Goal: Transaction & Acquisition: Purchase product/service

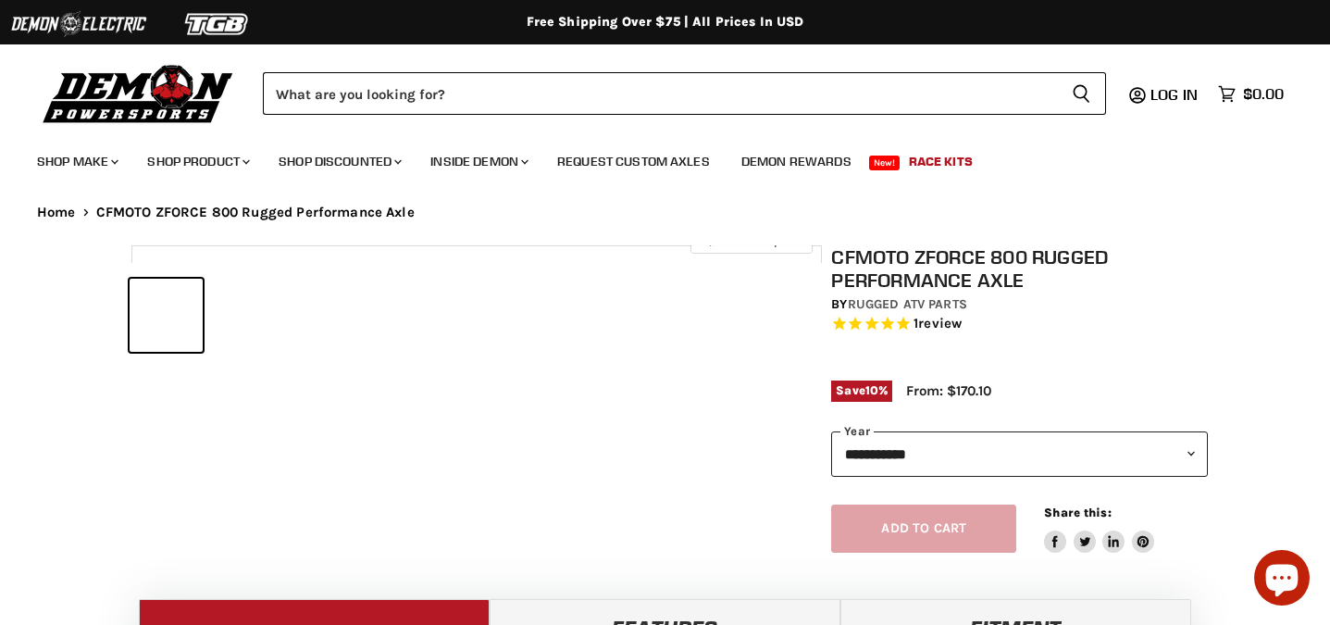
select select "******"
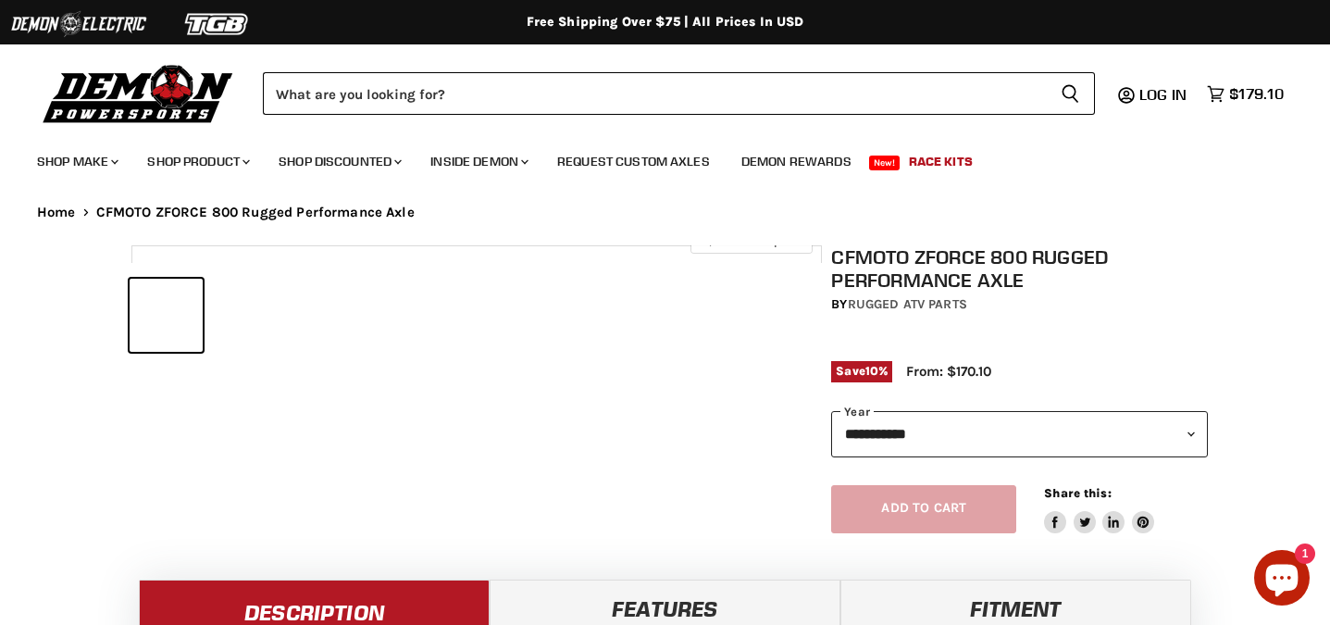
select select "******"
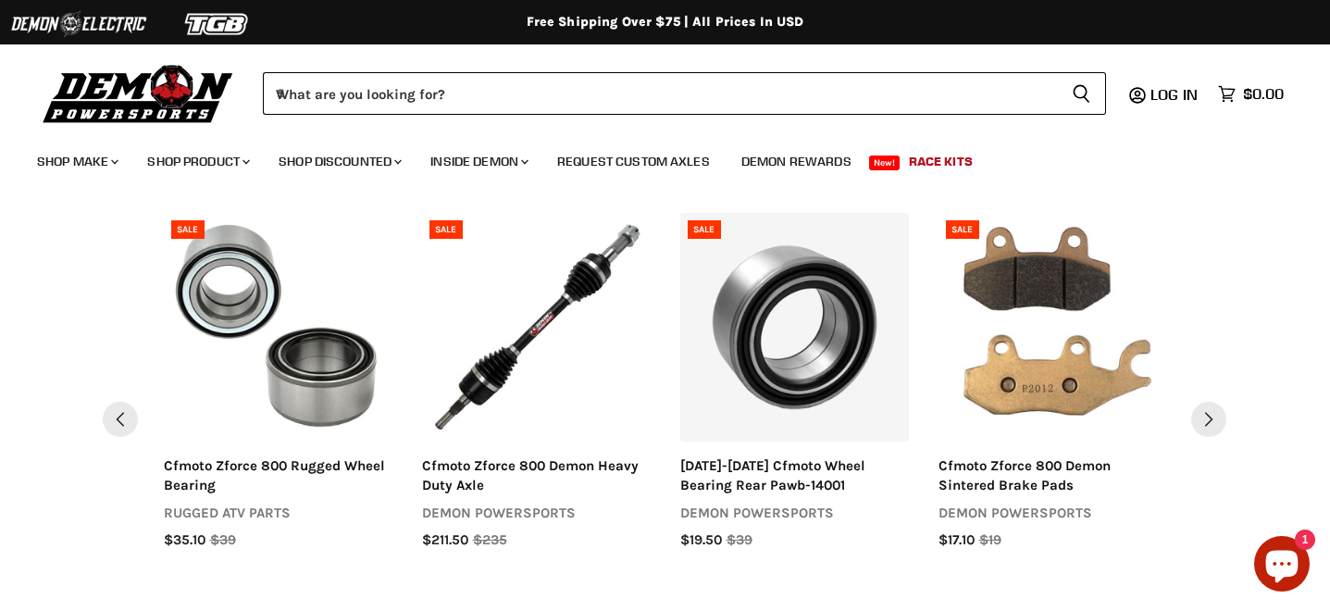
scroll to position [1734, 0]
